Goal: Navigation & Orientation: Find specific page/section

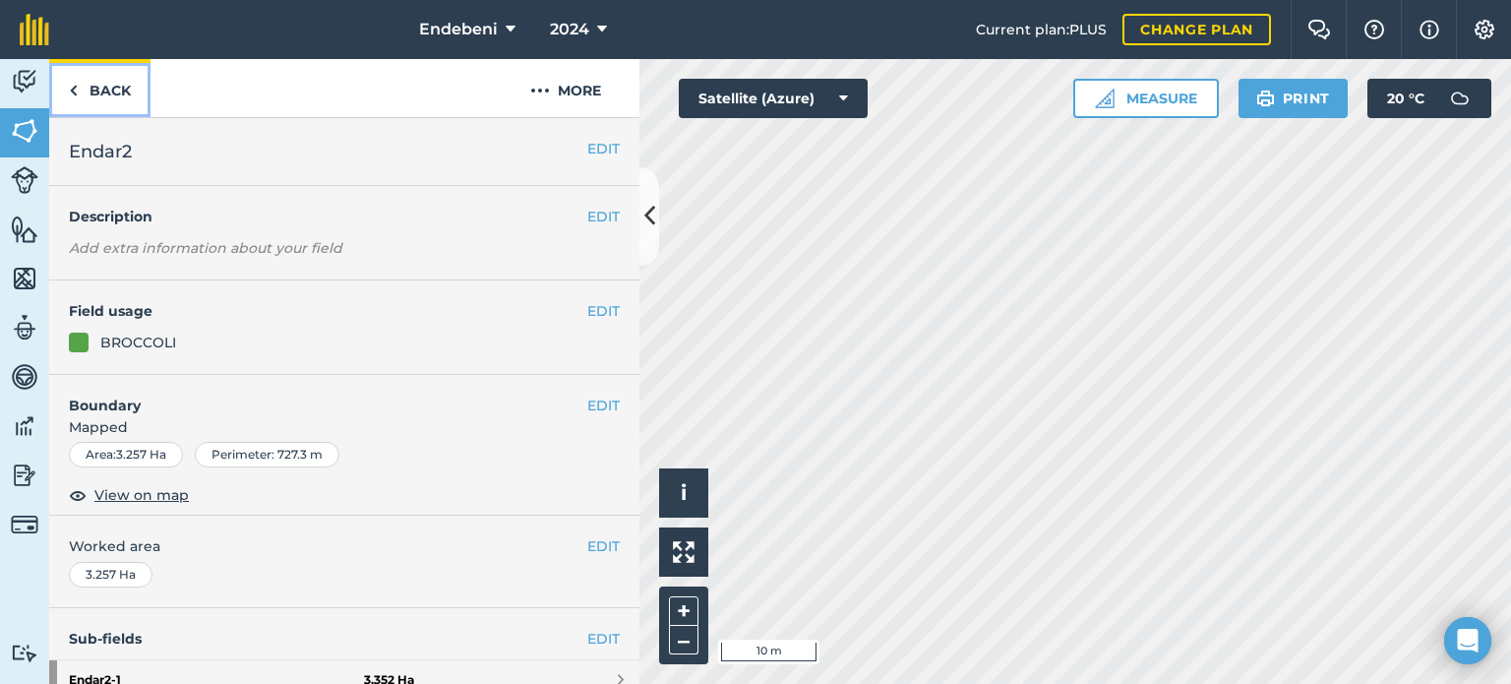
click at [122, 97] on link "Back" at bounding box center [99, 88] width 101 height 58
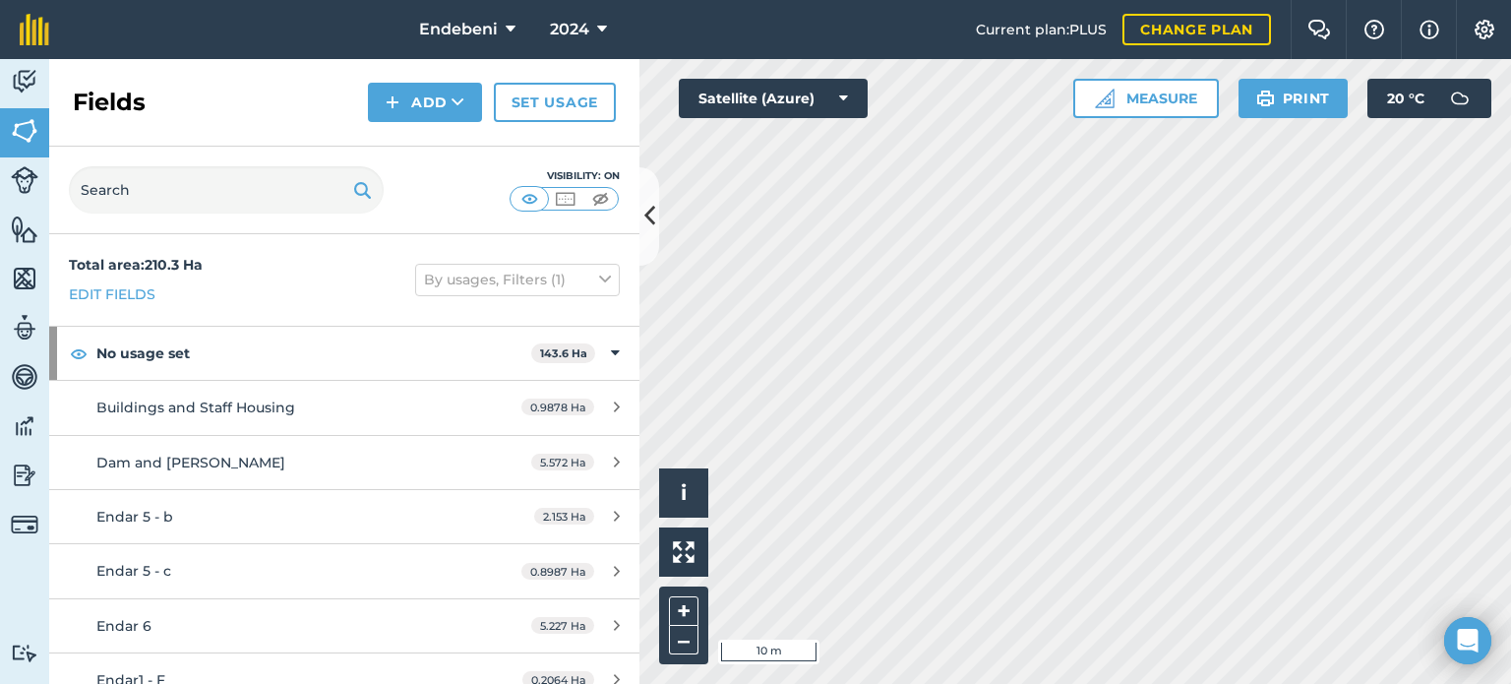
drag, startPoint x: 622, startPoint y: 140, endPoint x: 766, endPoint y: 15, distance: 191.1
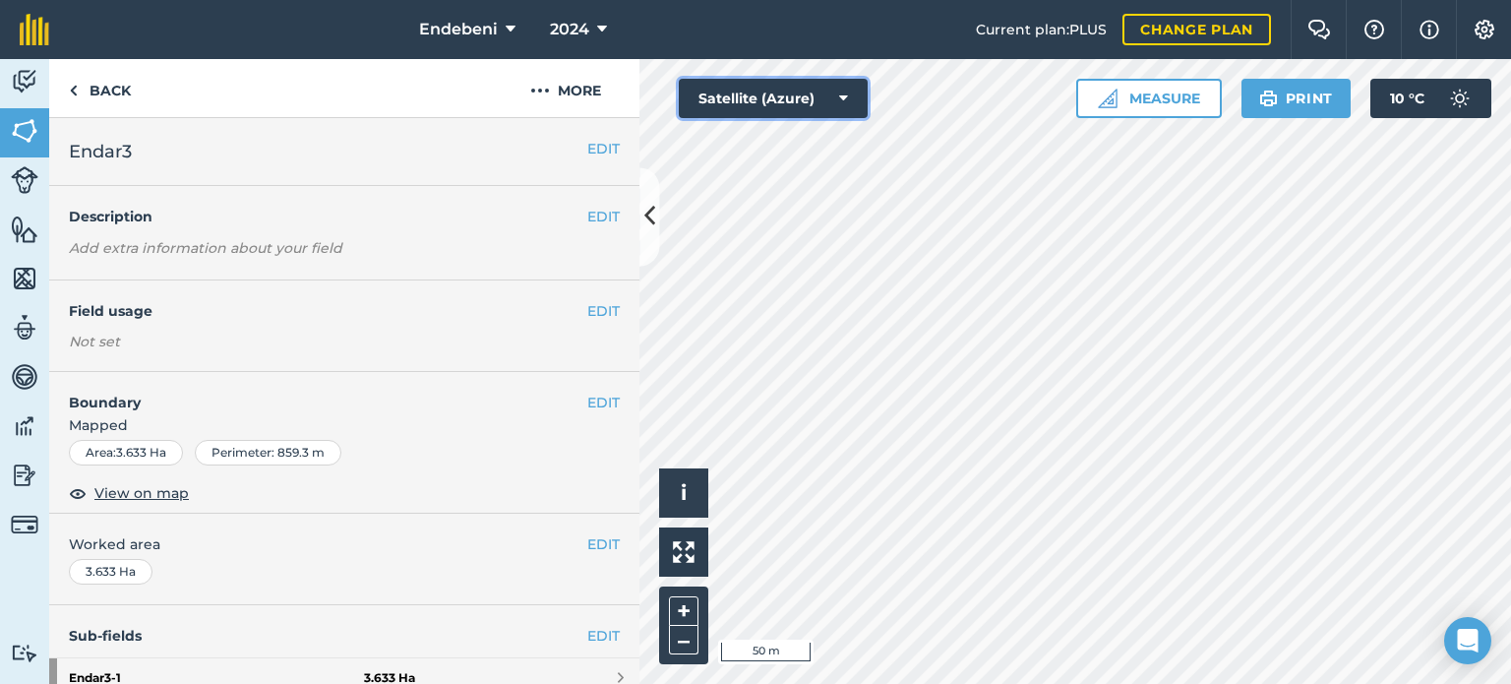
click at [846, 99] on icon at bounding box center [843, 99] width 9 height 20
